Goal: Task Accomplishment & Management: Manage account settings

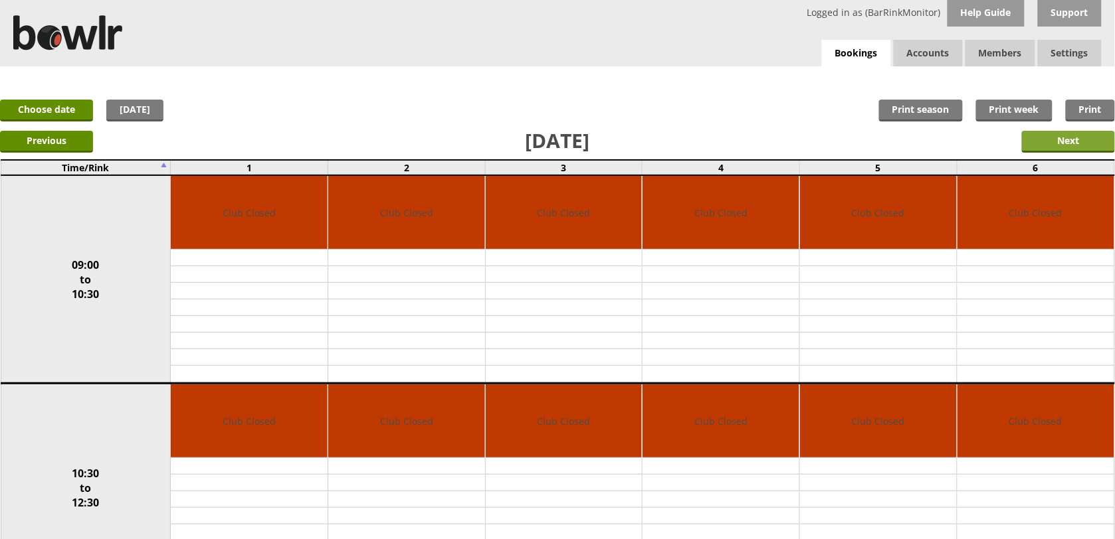
click at [1083, 137] on input "Next" at bounding box center [1068, 142] width 93 height 22
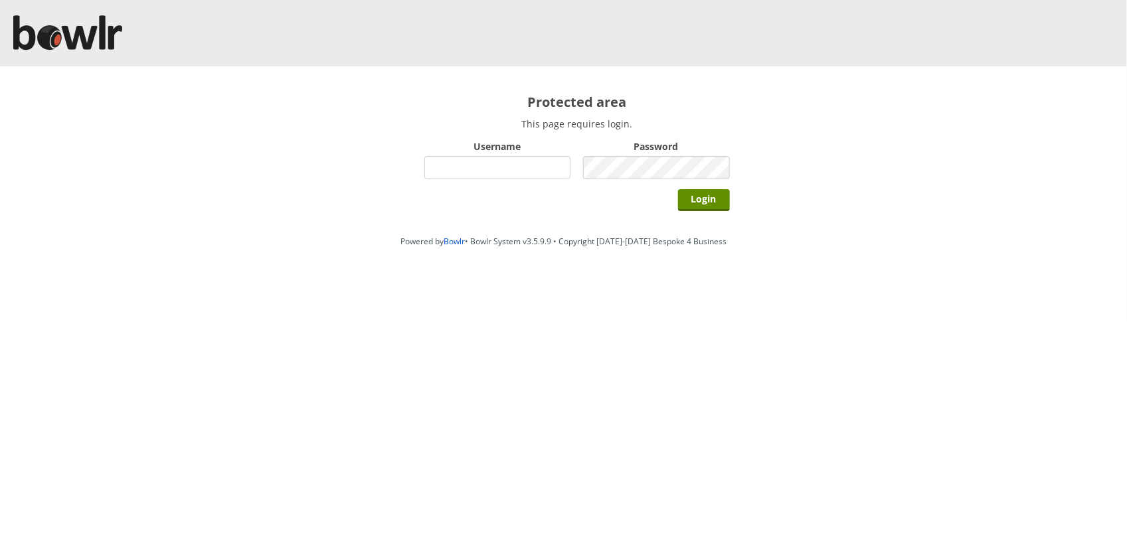
click at [527, 167] on input "Username" at bounding box center [497, 167] width 147 height 23
type input "BarRinkMonitor"
click at [678, 189] on input "Login" at bounding box center [704, 200] width 52 height 22
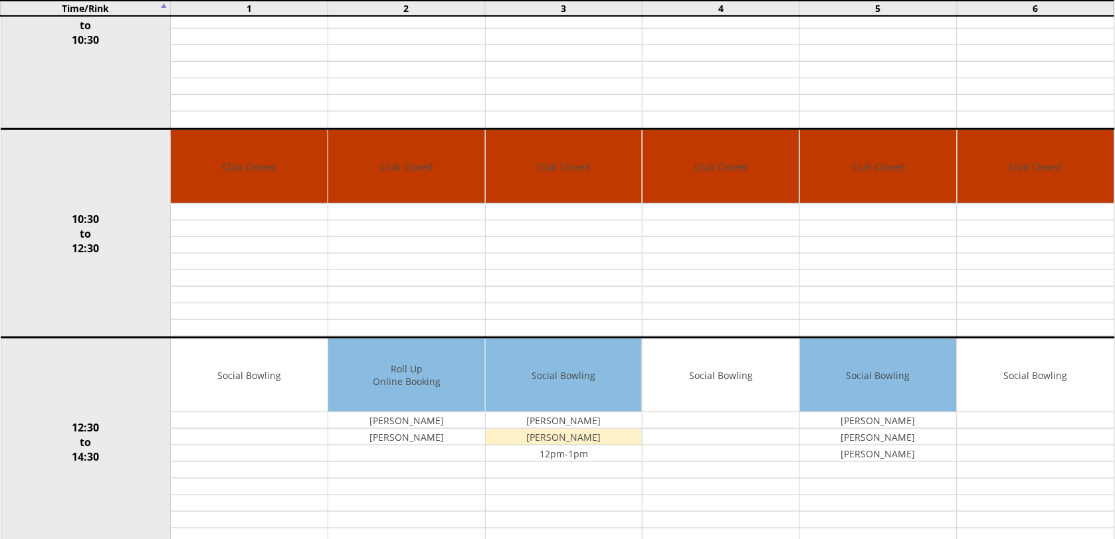
scroll to position [276, 0]
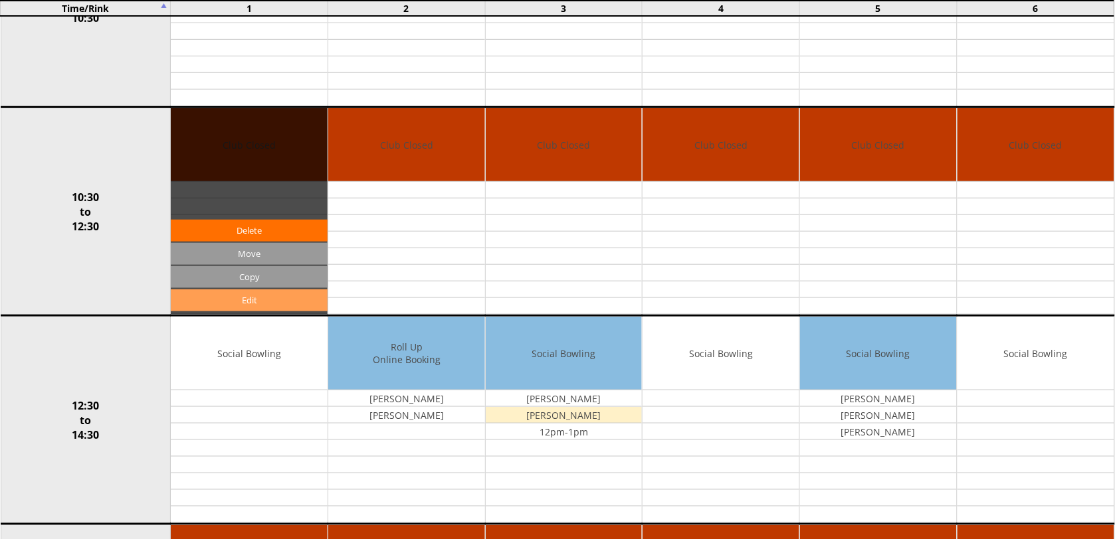
click at [293, 309] on link "Edit" at bounding box center [249, 301] width 157 height 22
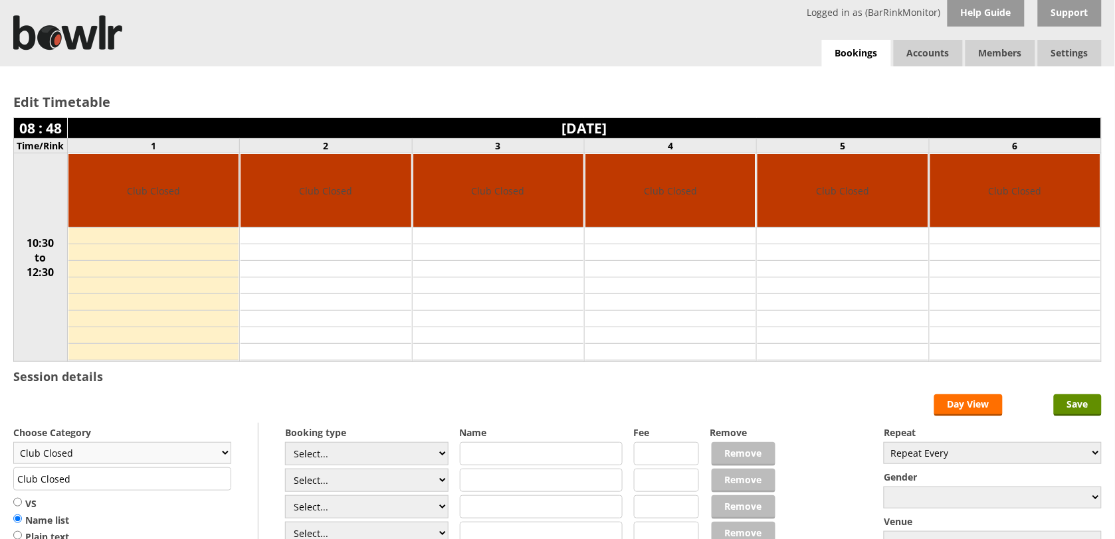
click at [217, 456] on select "Club Closed Singles League Triples League Pairs League Friendly Social Bowling …" at bounding box center [122, 453] width 218 height 22
select select "119"
click at [13, 444] on select "Club Closed Singles League Triples League Pairs League Friendly Social Bowling …" at bounding box center [122, 453] width 218 height 22
type input "Social Bowling"
click at [1065, 404] on input "Save" at bounding box center [1077, 406] width 48 height 22
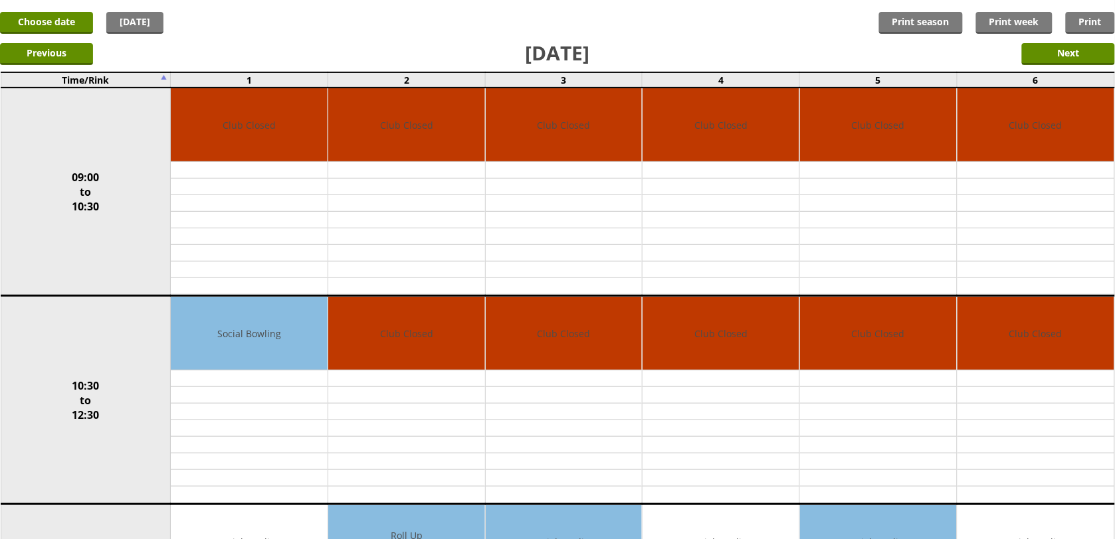
scroll to position [100, 0]
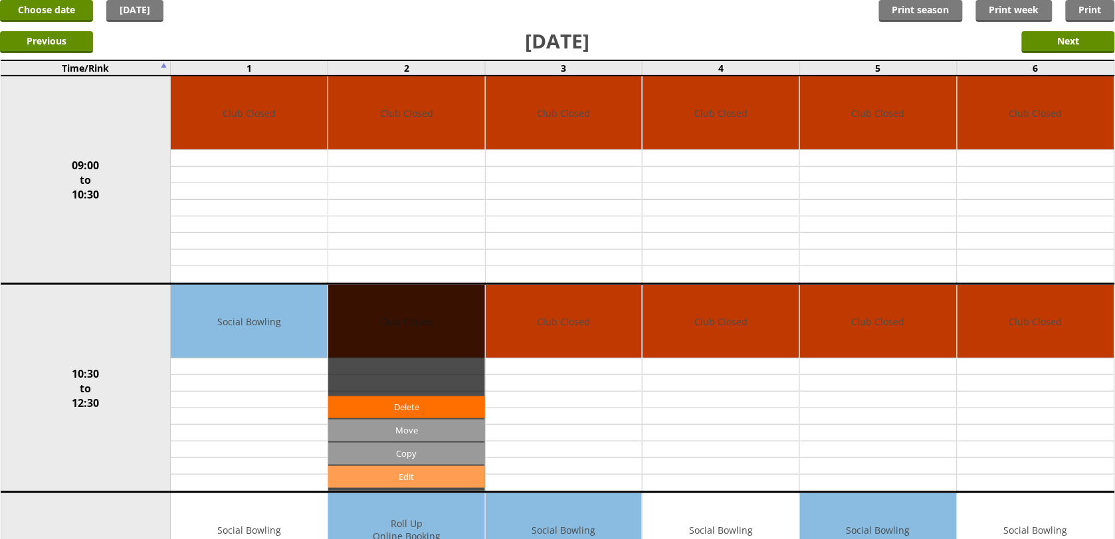
click at [433, 474] on link "Edit" at bounding box center [406, 477] width 157 height 22
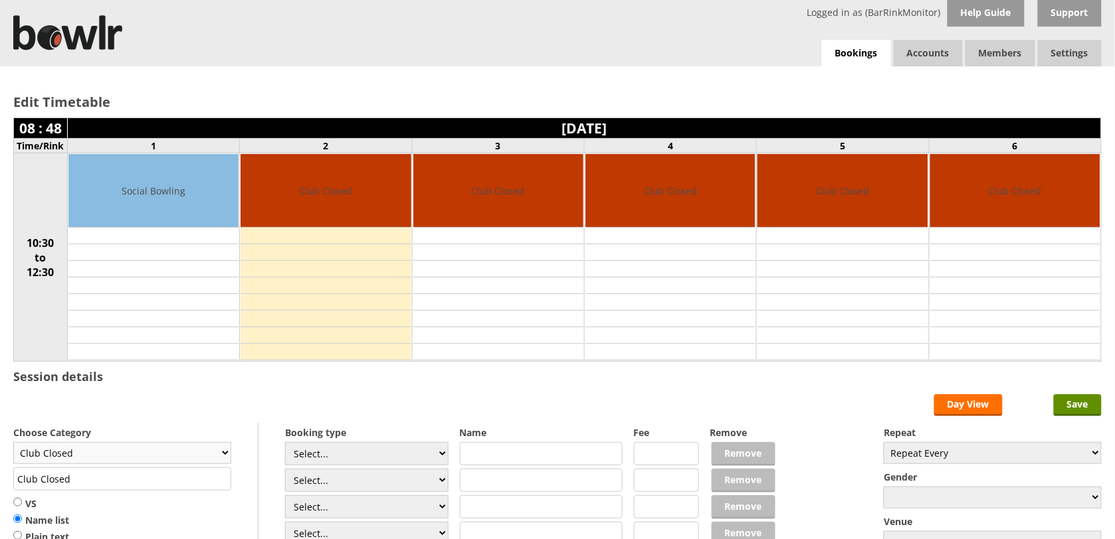
click at [221, 460] on select "Club Closed Singles League Triples League Pairs League Friendly Social Bowling …" at bounding box center [122, 453] width 218 height 22
select select "119"
click at [13, 444] on select "Club Closed Singles League Triples League Pairs League Friendly Social Bowling …" at bounding box center [122, 453] width 218 height 22
type input "Social Bowling"
click at [1085, 410] on input "Save" at bounding box center [1077, 406] width 48 height 22
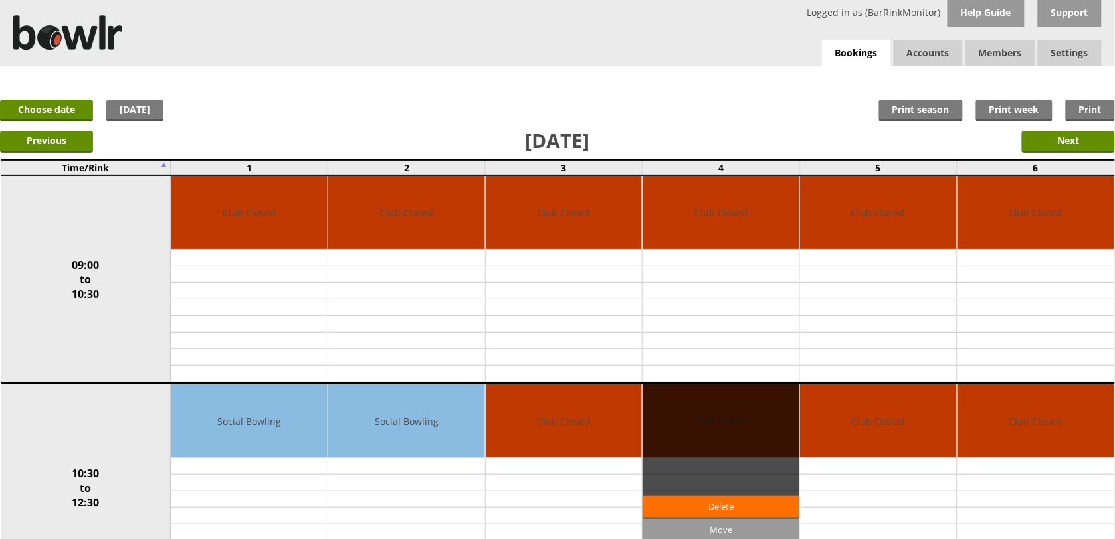
click at [792, 413] on div "Edit Move Copy [GEOGRAPHIC_DATA]" at bounding box center [720, 488] width 157 height 207
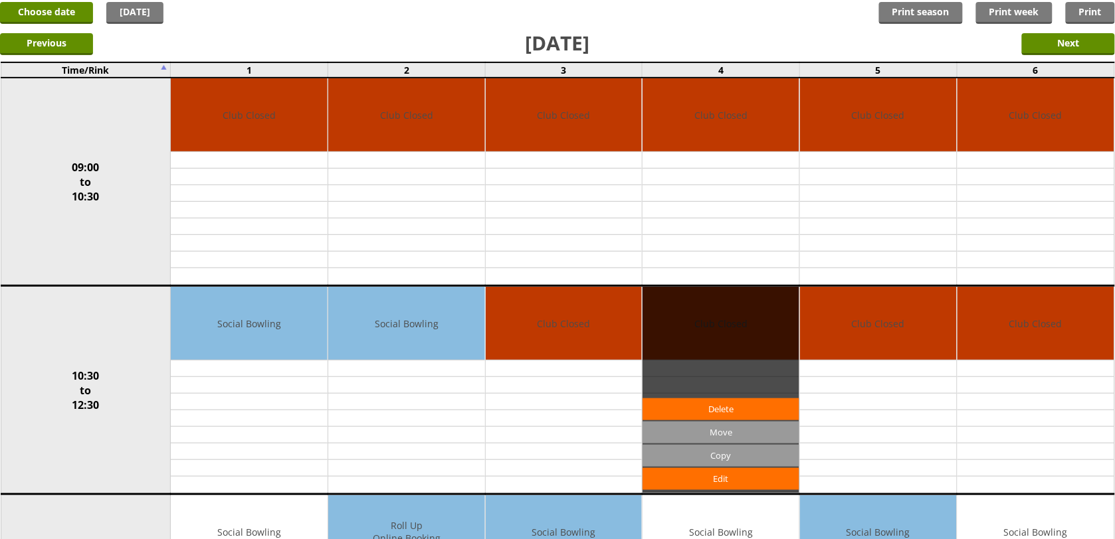
scroll to position [133, 0]
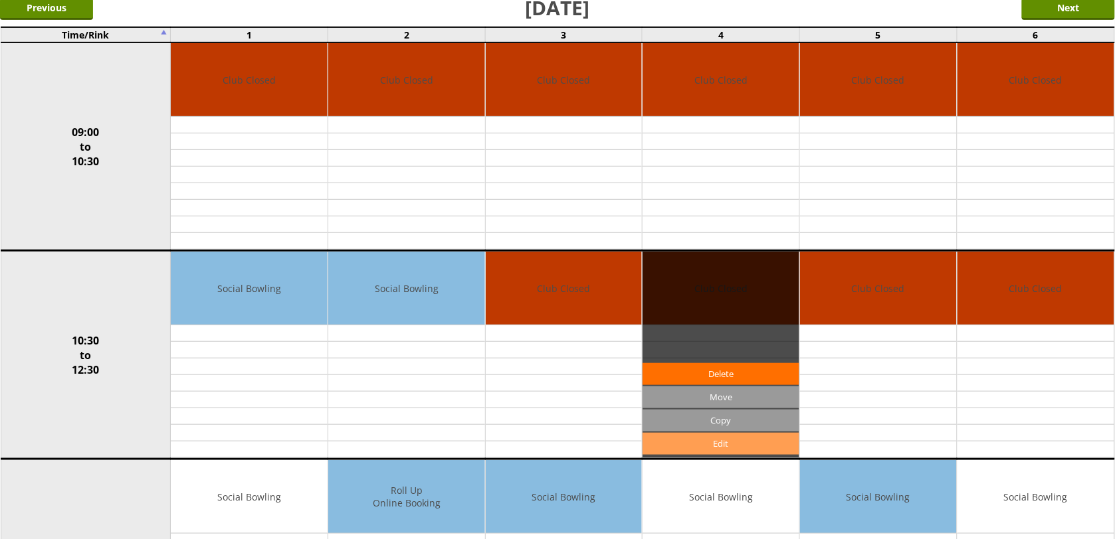
click at [780, 438] on link "Edit" at bounding box center [720, 444] width 157 height 22
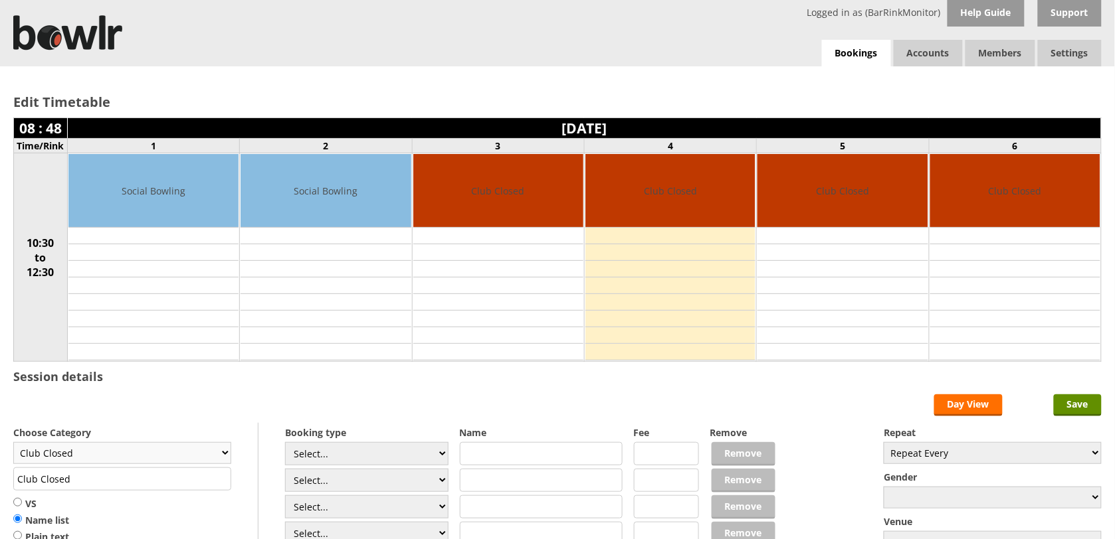
click at [223, 464] on select "Club Closed Singles League Triples League Pairs League Friendly Social Bowling …" at bounding box center [122, 453] width 218 height 22
select select "119"
click at [13, 444] on select "Club Closed Singles League Triples League Pairs League Friendly Social Bowling …" at bounding box center [122, 453] width 218 height 22
type input "Social Bowling"
click at [1081, 411] on input "Save" at bounding box center [1077, 406] width 48 height 22
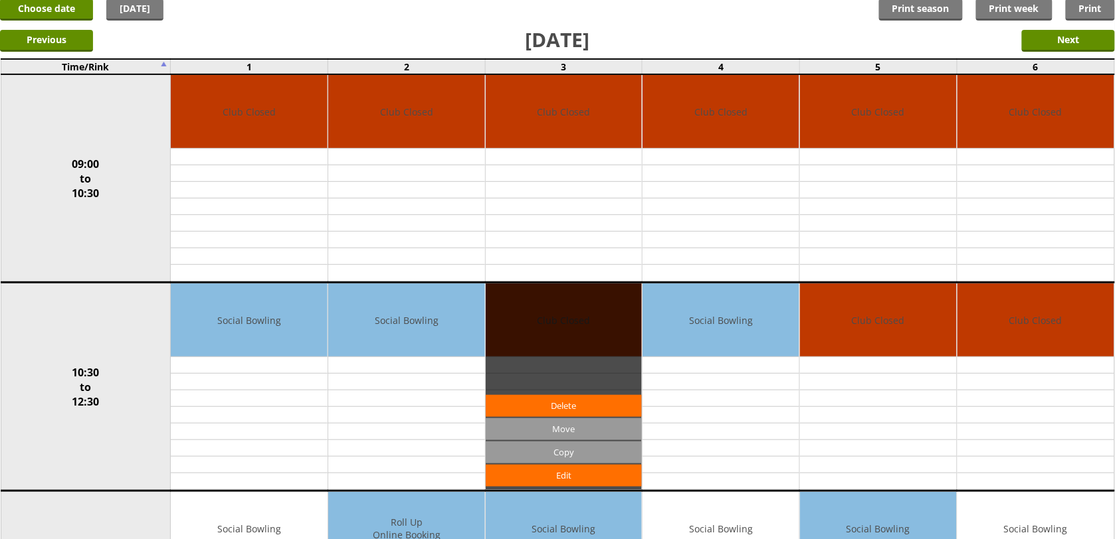
scroll to position [100, 0]
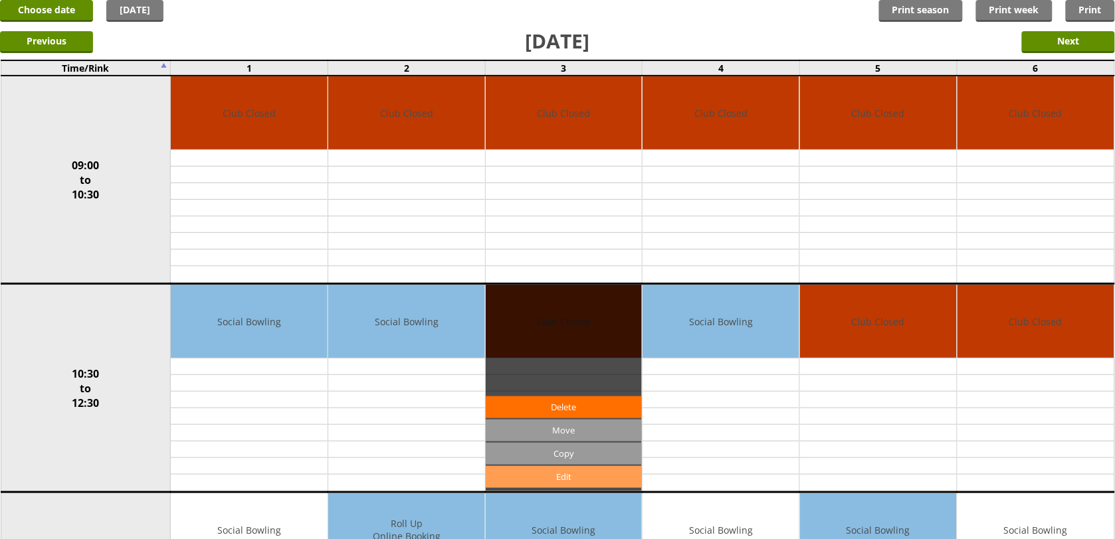
click at [622, 480] on link "Edit" at bounding box center [564, 477] width 157 height 22
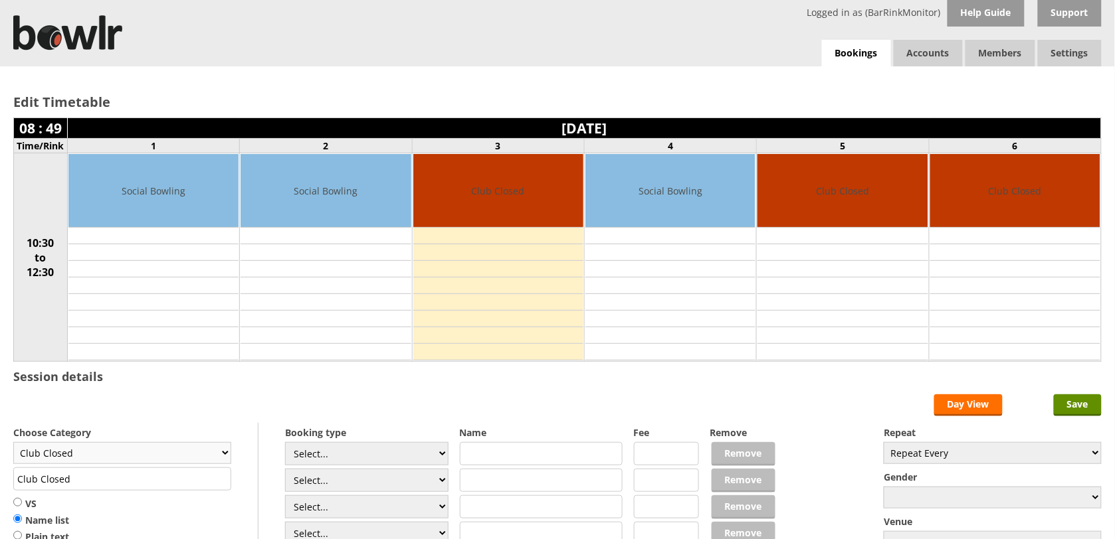
click at [217, 454] on select "Club Closed Singles League Triples League Pairs League Friendly Social Bowling …" at bounding box center [122, 453] width 218 height 22
select select "119"
click at [13, 444] on select "Club Closed Singles League Triples League Pairs League Friendly Social Bowling …" at bounding box center [122, 453] width 218 height 22
type input "Social Bowling"
click at [1073, 409] on input "Save" at bounding box center [1077, 406] width 48 height 22
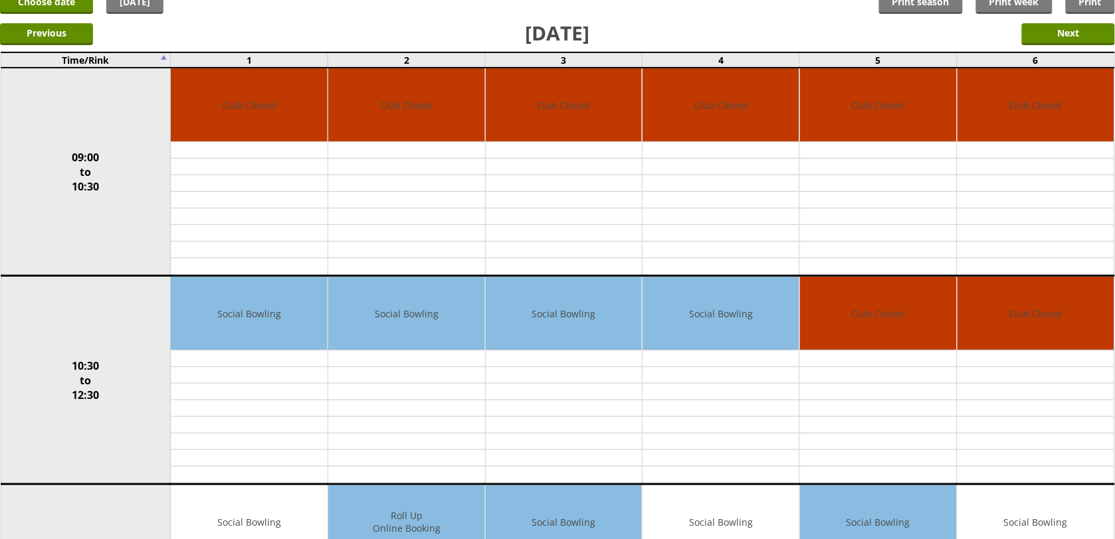
scroll to position [133, 0]
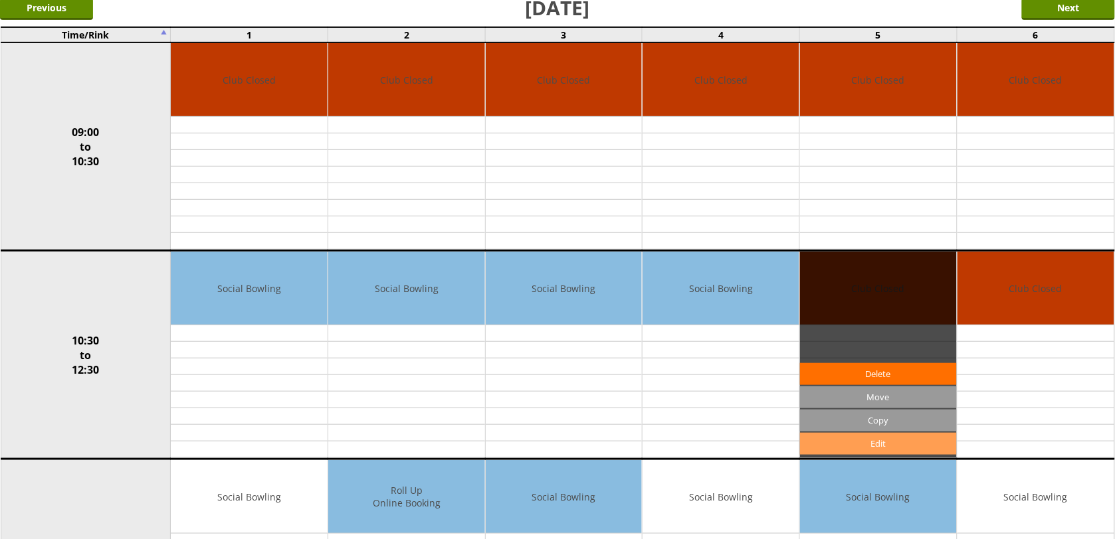
click at [878, 447] on link "Edit" at bounding box center [878, 444] width 157 height 22
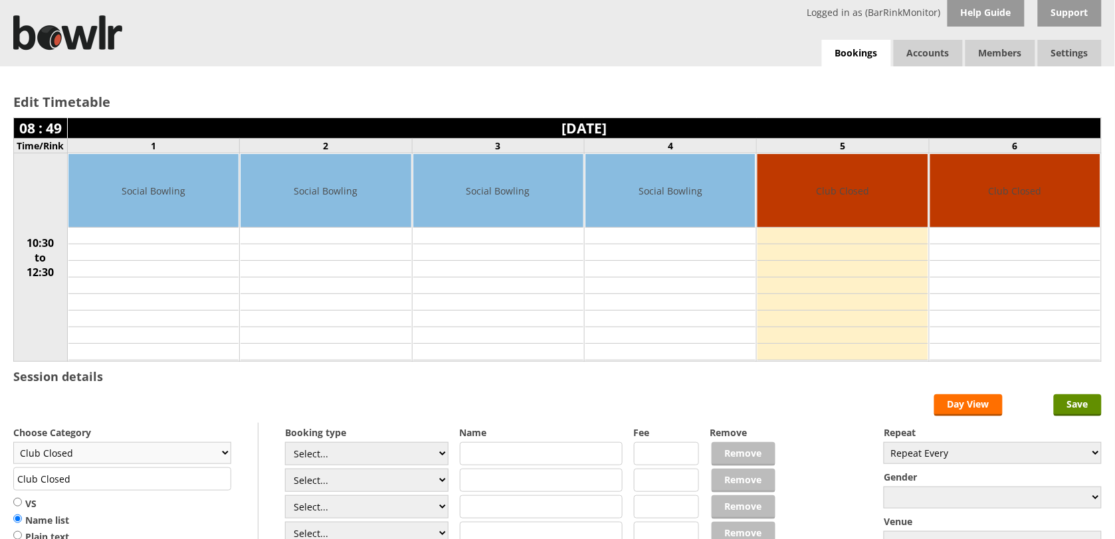
click at [223, 459] on select "Club Closed Singles League Triples League Pairs League Friendly Social Bowling …" at bounding box center [122, 453] width 218 height 22
select select "119"
click at [13, 444] on select "Club Closed Singles League Triples League Pairs League Friendly Social Bowling …" at bounding box center [122, 453] width 218 height 22
type input "Social Bowling"
click at [1077, 411] on input "Save" at bounding box center [1077, 406] width 48 height 22
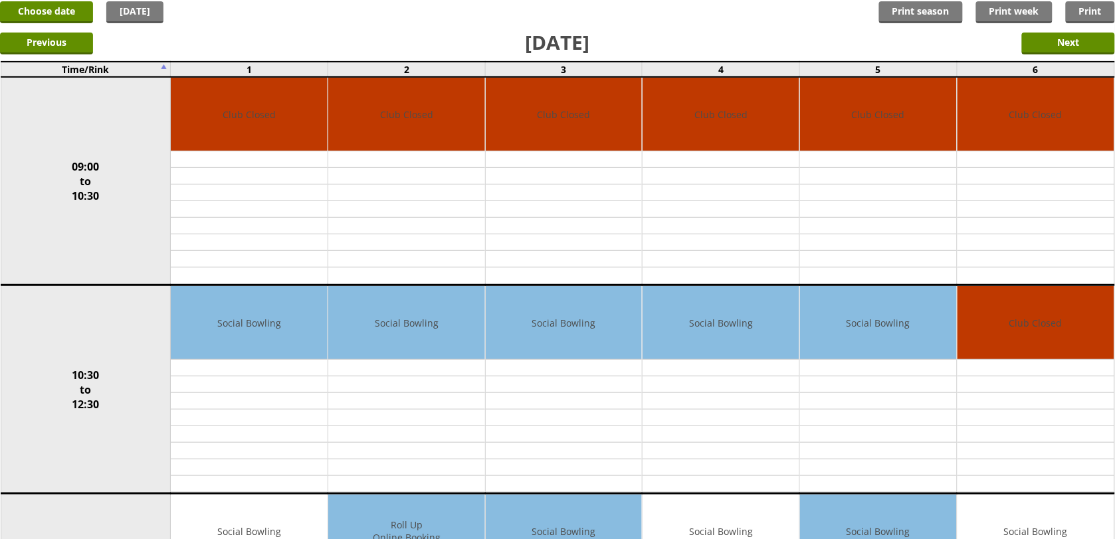
scroll to position [100, 0]
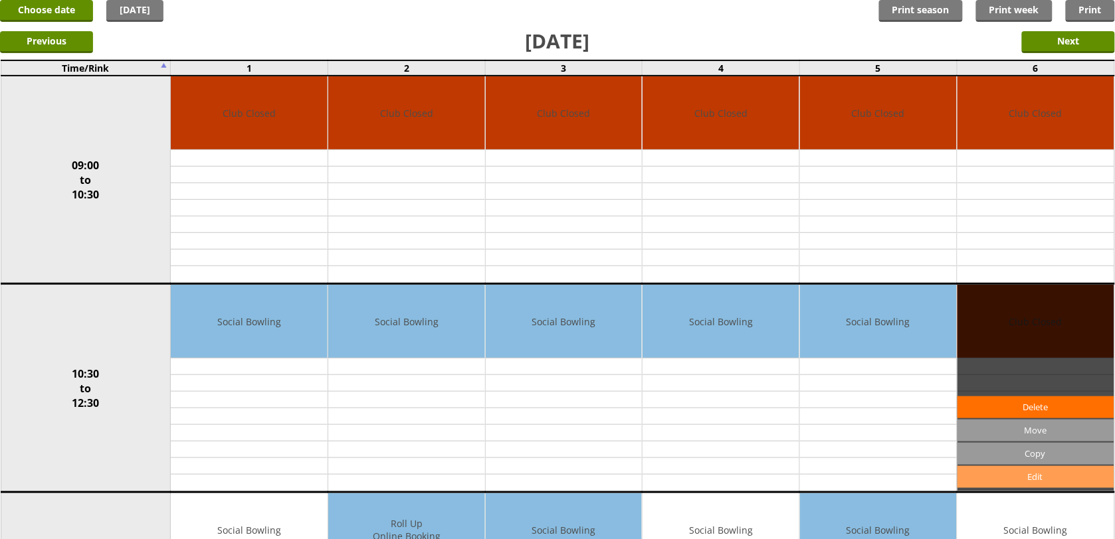
click at [1064, 484] on link "Edit" at bounding box center [1035, 477] width 157 height 22
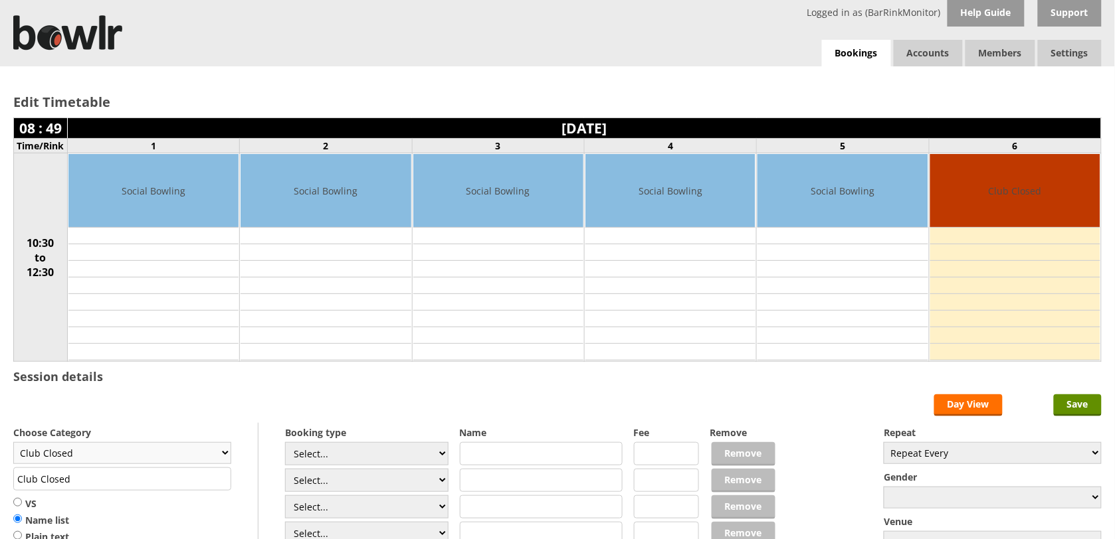
click at [219, 457] on select "Club Closed Singles League Triples League Pairs League Friendly Social Bowling …" at bounding box center [122, 453] width 218 height 22
select select "119"
click at [13, 444] on select "Club Closed Singles League Triples League Pairs League Friendly Social Bowling …" at bounding box center [122, 453] width 218 height 22
type input "Social Bowling"
click at [1081, 416] on input "Save" at bounding box center [1077, 406] width 48 height 22
